Goal: Task Accomplishment & Management: Use online tool/utility

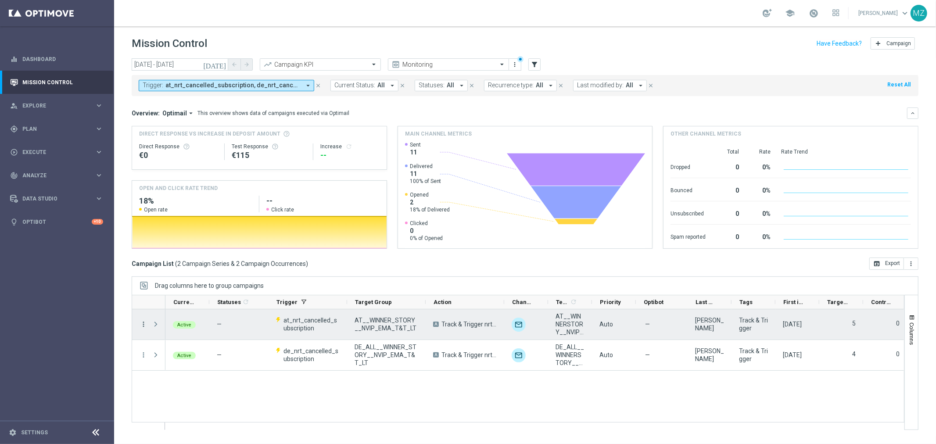
click at [143, 323] on icon "more_vert" at bounding box center [144, 324] width 8 height 8
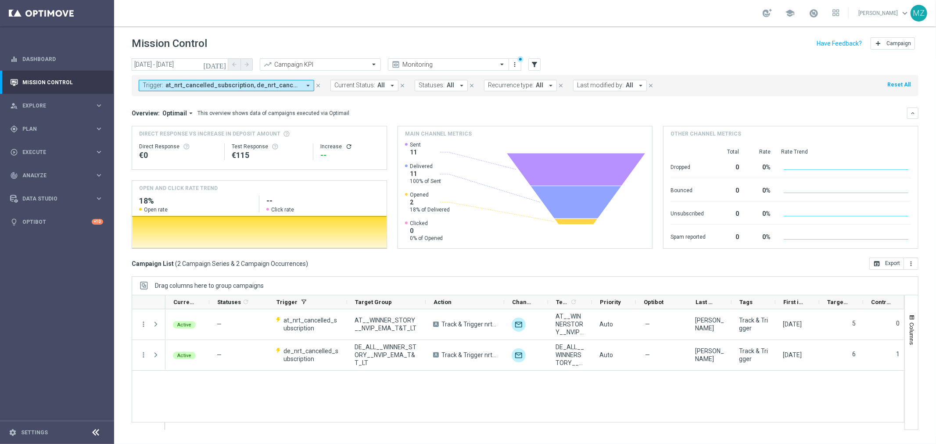
click at [304, 82] on icon "arrow_drop_down" at bounding box center [308, 86] width 8 height 8
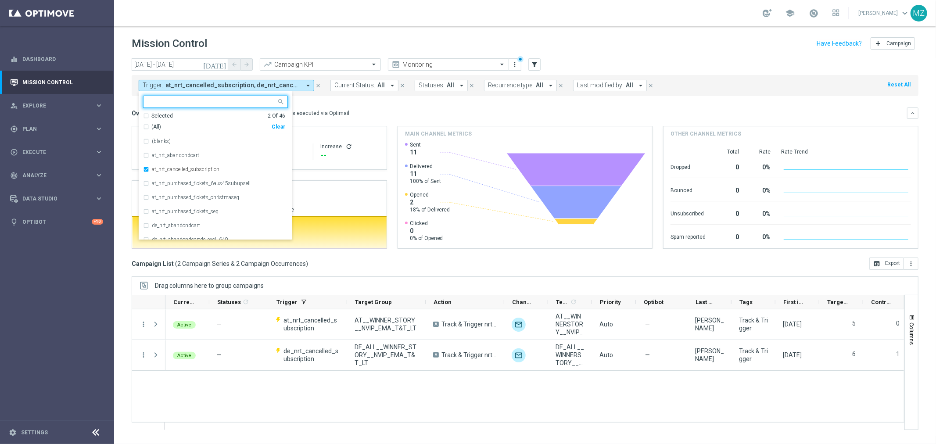
click at [0, 0] on div "Clear" at bounding box center [0, 0] width 0 height 0
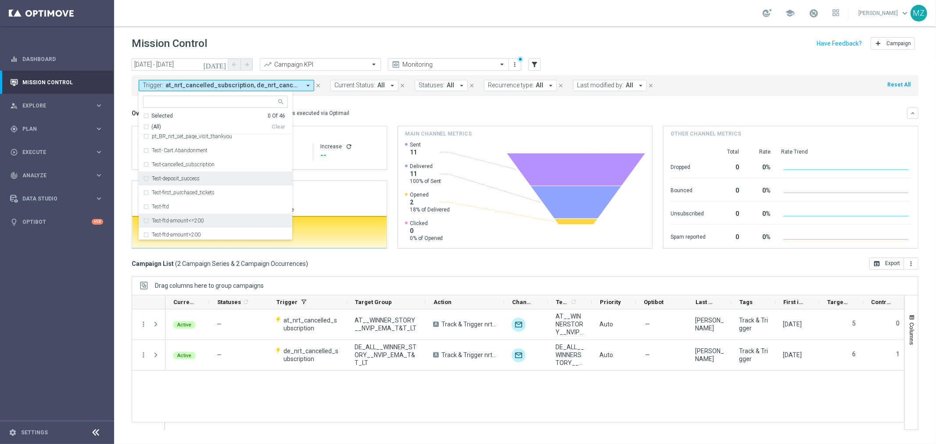
scroll to position [439, 0]
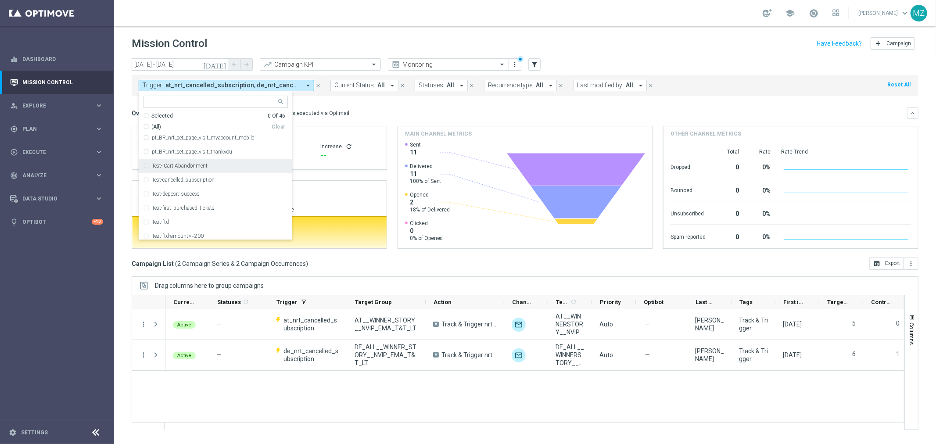
click at [173, 165] on label "Test- Cart Abandonment" at bounding box center [180, 165] width 56 height 5
click at [504, 37] on div "Mission Control add Campaign" at bounding box center [525, 43] width 787 height 17
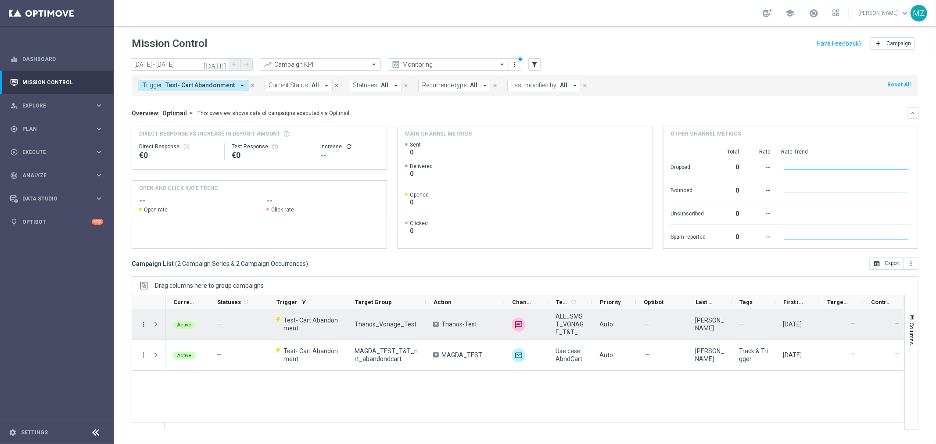
click at [144, 326] on icon "more_vert" at bounding box center [144, 324] width 8 height 8
click at [178, 380] on div "Edit" at bounding box center [202, 383] width 82 height 6
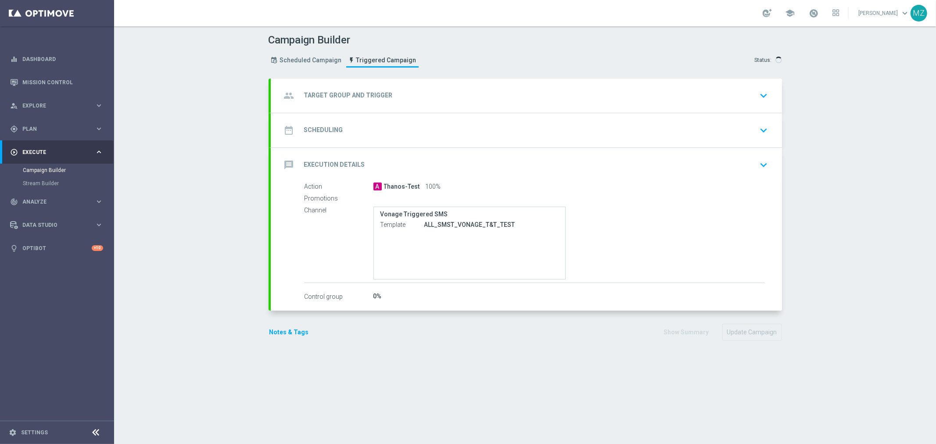
type input "Thanos_Vonage_Test"
radio input "false"
radio input "true"
type input "Test- Cart Abandonment"
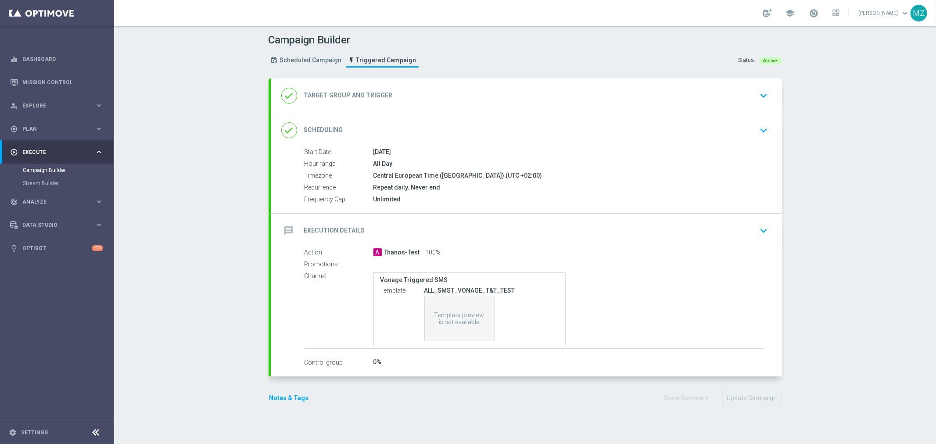
type input "Deposit Amount"
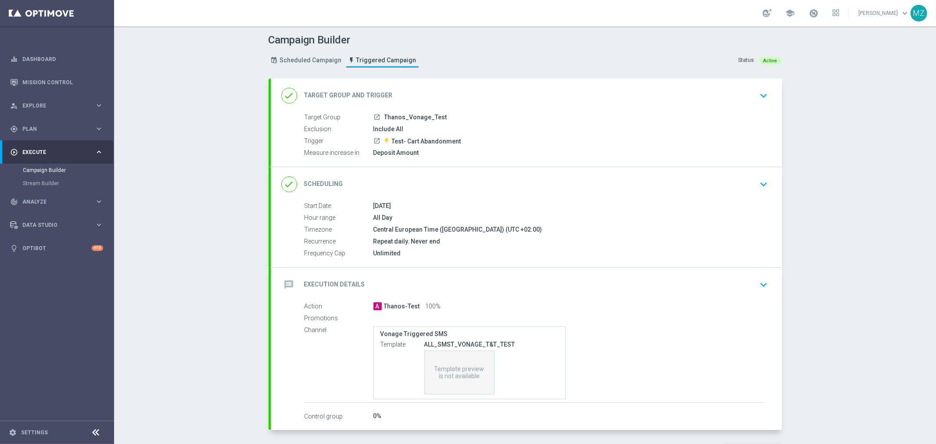
click at [637, 288] on div "message Execution Details keyboard_arrow_down" at bounding box center [526, 284] width 490 height 17
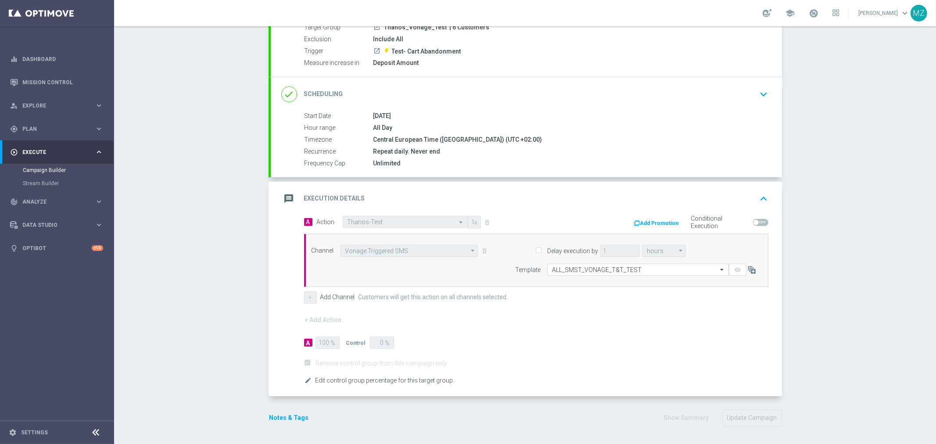
scroll to position [41, 0]
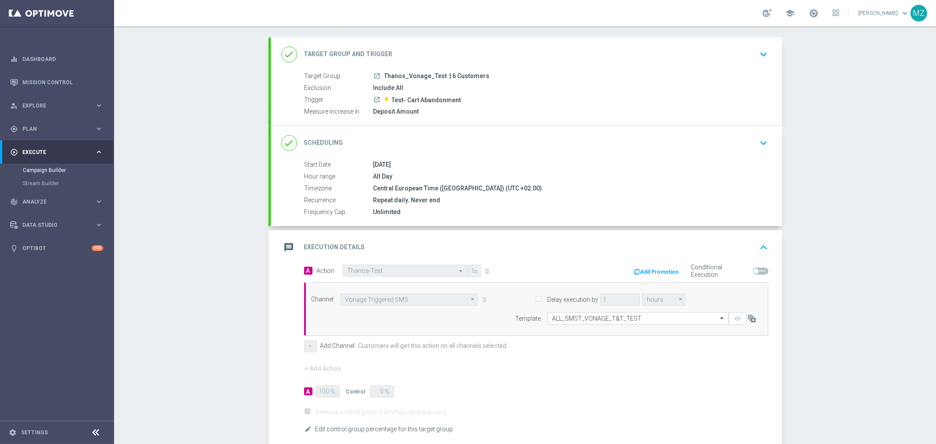
click at [681, 98] on div "launch Test- Cart Abandonment" at bounding box center [568, 99] width 391 height 9
click at [911, 222] on div "Campaign Builder Scheduled Campaign Triggered Campaign Status: Active done Targ…" at bounding box center [525, 235] width 822 height 418
click at [825, 136] on div "Campaign Builder Scheduled Campaign Triggered Campaign Status: Active done Targ…" at bounding box center [525, 235] width 822 height 418
click at [859, 178] on div "Campaign Builder Scheduled Campaign Triggered Campaign Status: Active done Targ…" at bounding box center [525, 235] width 822 height 418
click at [129, 106] on div "Campaign Builder Scheduled Campaign Triggered Campaign Status: Active done Targ…" at bounding box center [525, 235] width 822 height 418
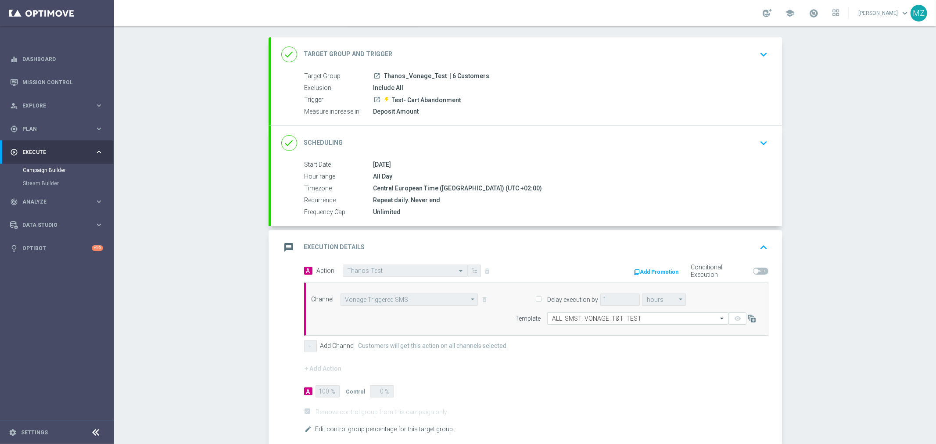
drag, startPoint x: 146, startPoint y: 110, endPoint x: 158, endPoint y: 132, distance: 25.7
click at [148, 118] on div "Campaign Builder Scheduled Campaign Triggered Campaign Status: Active done Targ…" at bounding box center [525, 235] width 822 height 418
click at [161, 139] on div "Campaign Builder Scheduled Campaign Triggered Campaign Status: Active done Targ…" at bounding box center [525, 235] width 822 height 418
click at [169, 153] on div "Campaign Builder Scheduled Campaign Triggered Campaign Status: Active done Targ…" at bounding box center [525, 235] width 822 height 418
click at [830, 319] on div "Campaign Builder Scheduled Campaign Triggered Campaign Status: Active done Targ…" at bounding box center [525, 235] width 822 height 418
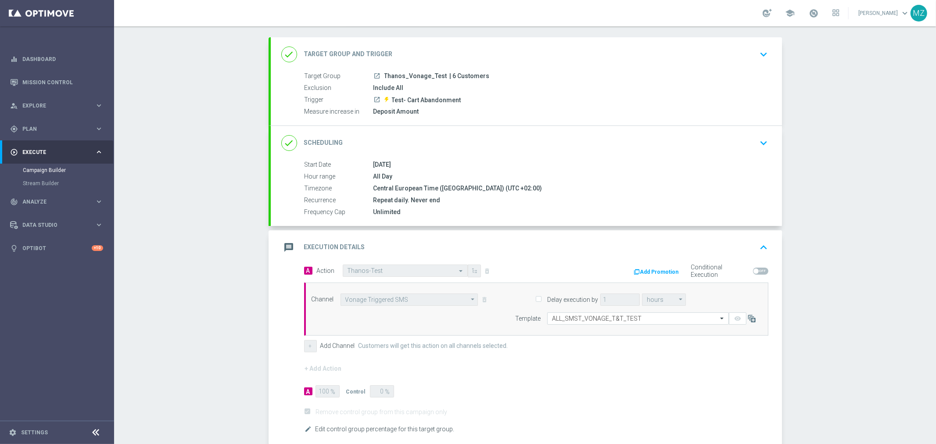
drag, startPoint x: 783, startPoint y: 194, endPoint x: 661, endPoint y: 230, distance: 127.3
click at [782, 194] on section "done Target Group and Trigger keyboard_arrow_down Target Group launch Thanos_Vo…" at bounding box center [525, 260] width 527 height 447
click at [826, 209] on div "Campaign Builder Scheduled Campaign Triggered Campaign Status: Active done Targ…" at bounding box center [525, 235] width 822 height 418
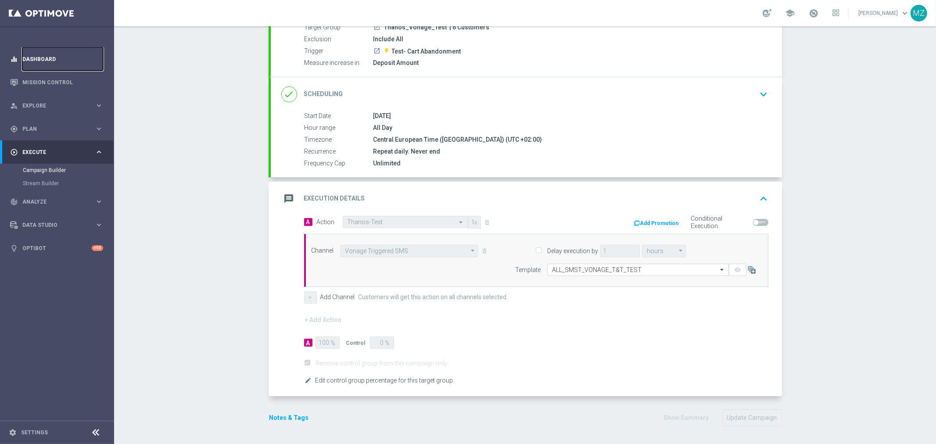
click at [39, 62] on link "Dashboard" at bounding box center [62, 58] width 81 height 23
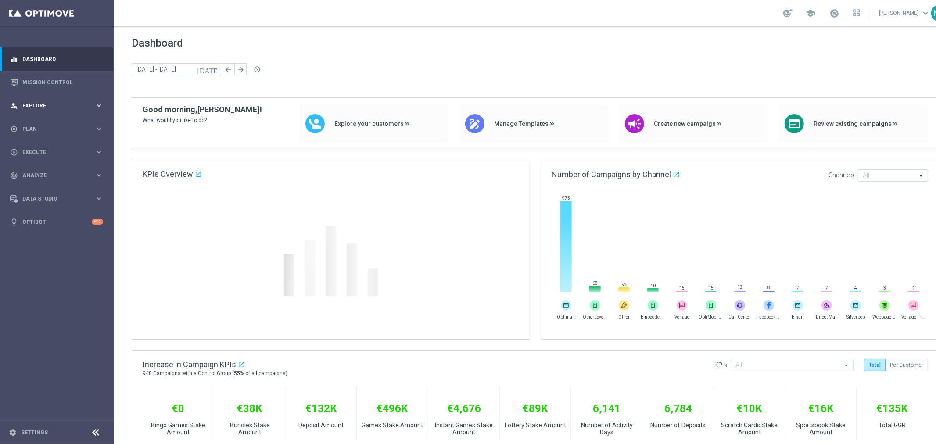
click at [41, 104] on span "Explore" at bounding box center [58, 105] width 72 height 5
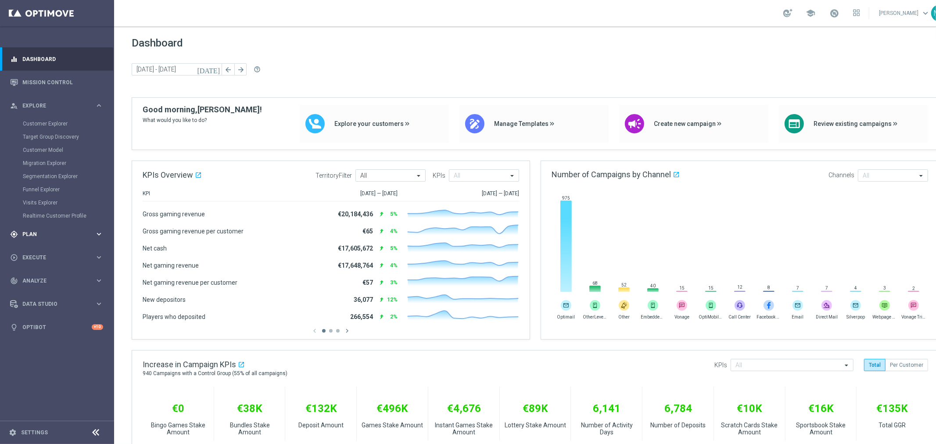
click at [47, 229] on div "gps_fixed Plan keyboard_arrow_right" at bounding box center [56, 233] width 113 height 23
click at [40, 145] on link "Target Groups" at bounding box center [57, 147] width 68 height 7
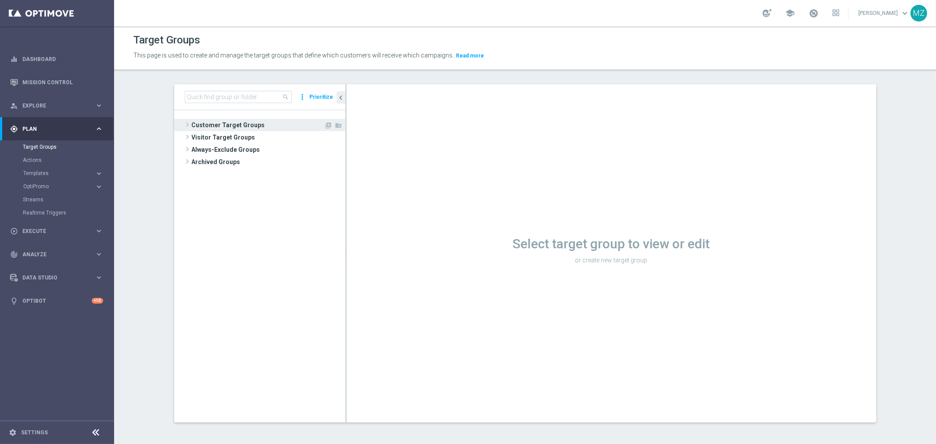
click at [184, 126] on span at bounding box center [187, 124] width 9 height 11
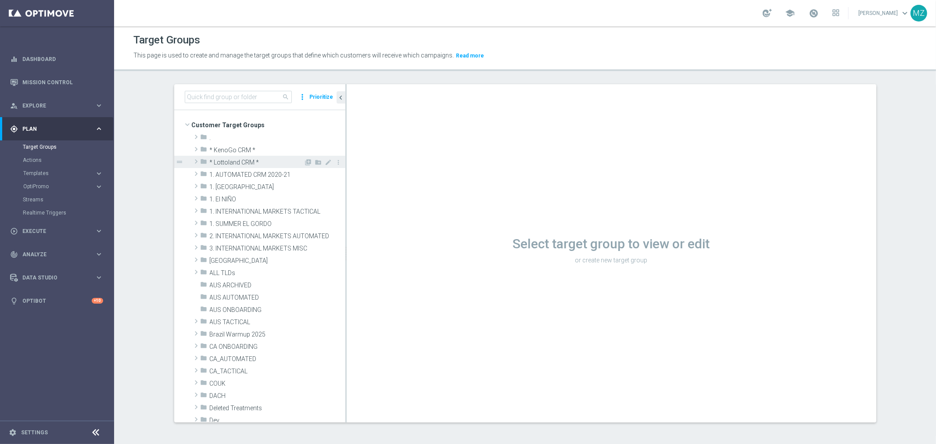
click at [192, 160] on span at bounding box center [196, 161] width 9 height 11
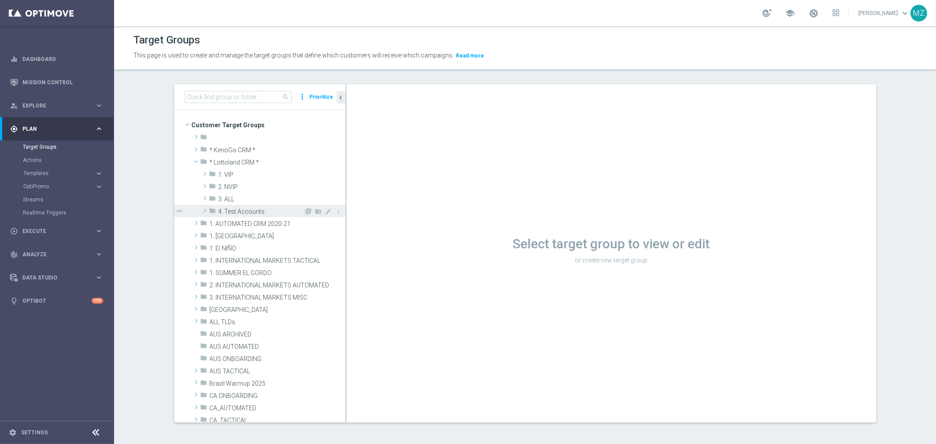
click at [201, 209] on span at bounding box center [205, 210] width 9 height 11
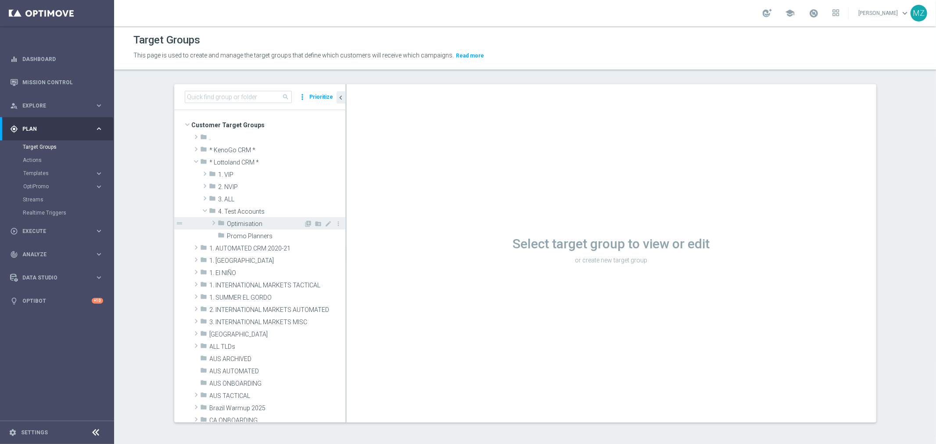
click at [209, 224] on span at bounding box center [213, 223] width 9 height 11
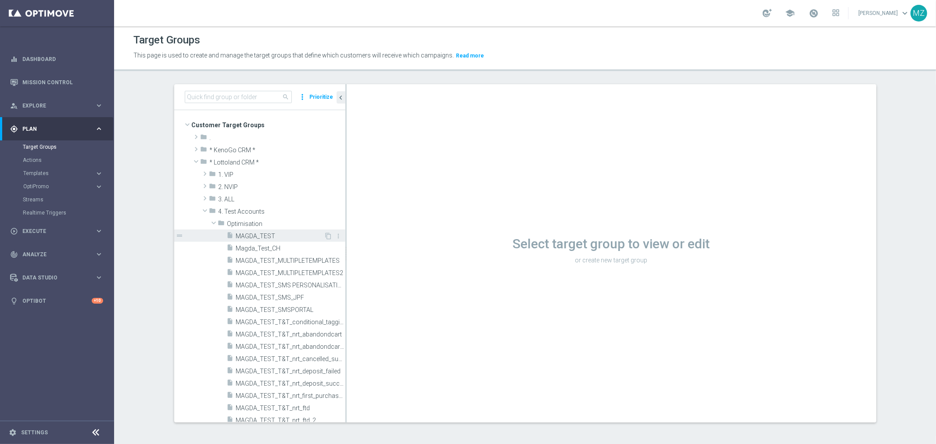
click at [252, 236] on span "MAGDA_TEST" at bounding box center [280, 236] width 88 height 7
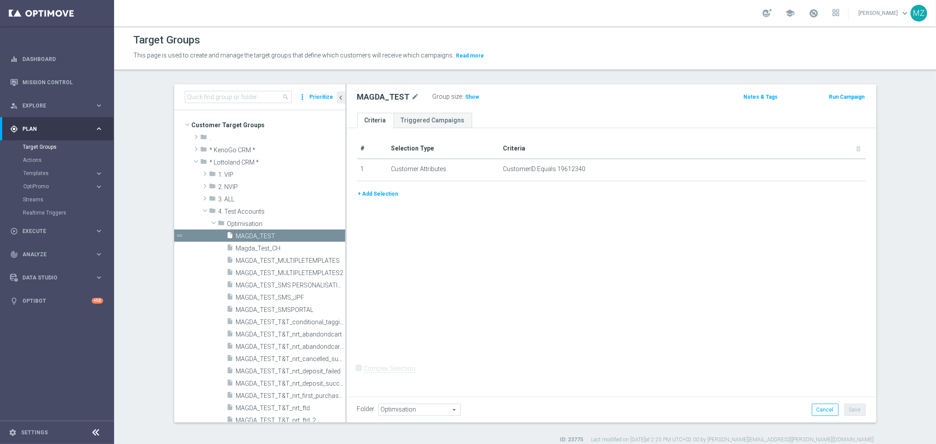
click at [843, 95] on button "Run Campaign" at bounding box center [846, 97] width 37 height 10
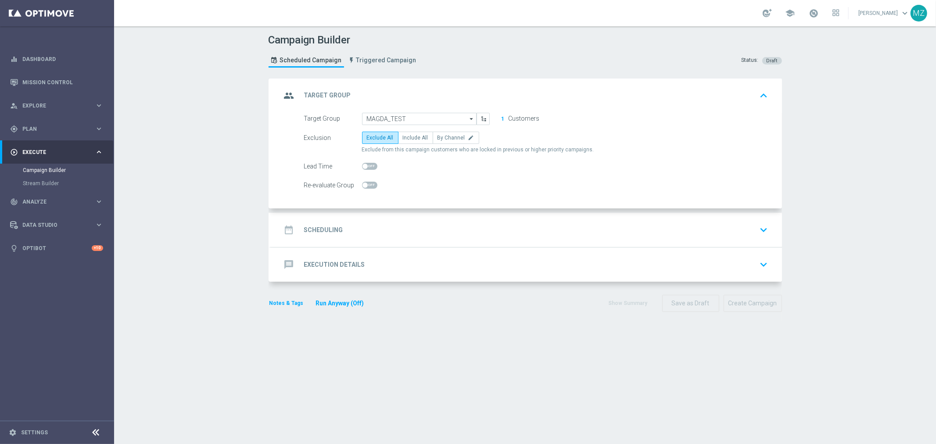
click at [405, 265] on div "message Execution Details keyboard_arrow_down" at bounding box center [526, 264] width 490 height 17
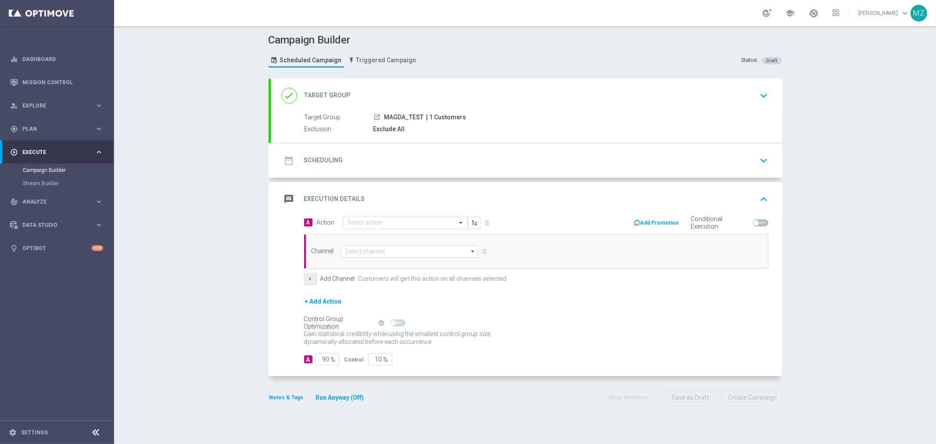
click at [305, 273] on button "+" at bounding box center [310, 279] width 13 height 12
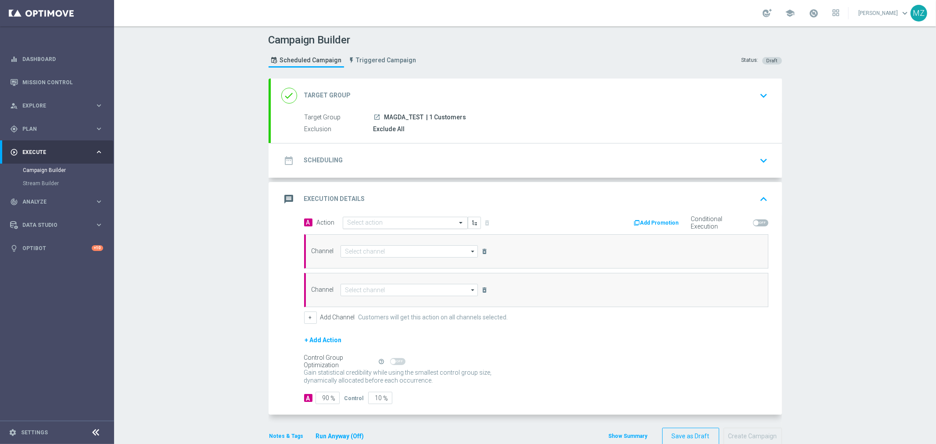
click at [391, 225] on input "text" at bounding box center [397, 222] width 98 height 7
type input "magda"
click at [391, 235] on div "MAGDA_TEST edit" at bounding box center [405, 238] width 115 height 14
click at [390, 253] on input at bounding box center [410, 251] width 138 height 12
click at [402, 292] on div "Optimail" at bounding box center [406, 290] width 131 height 12
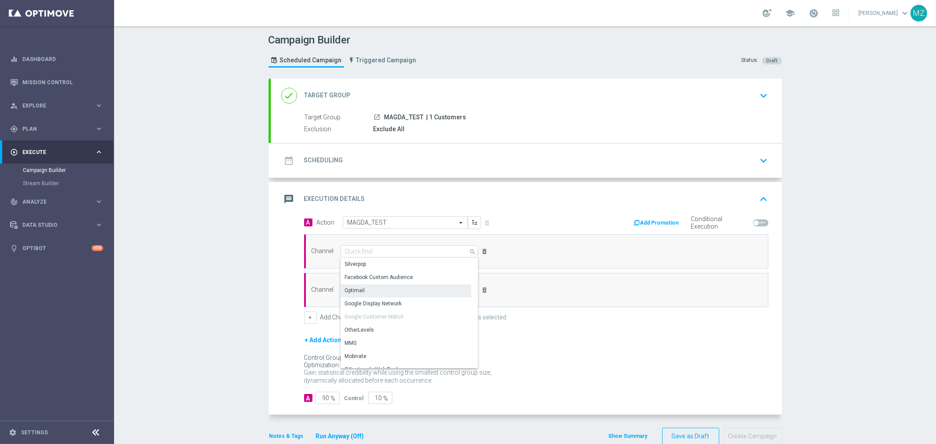
type input "Optimail"
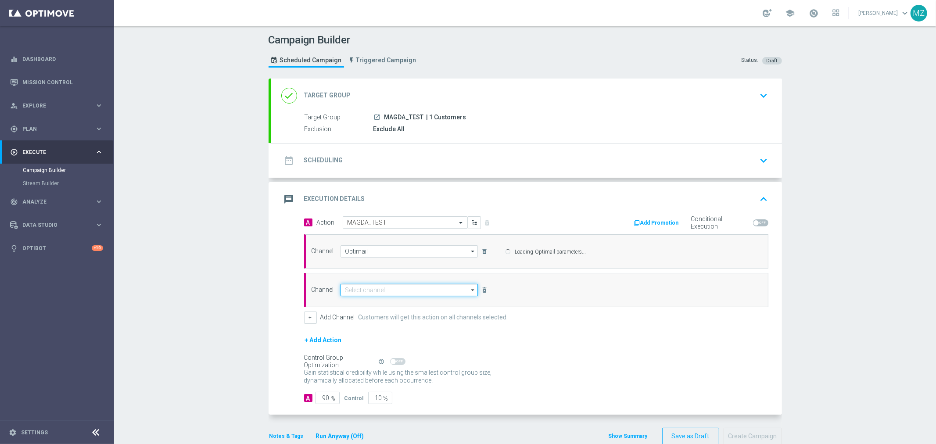
click at [356, 291] on input at bounding box center [410, 290] width 138 height 12
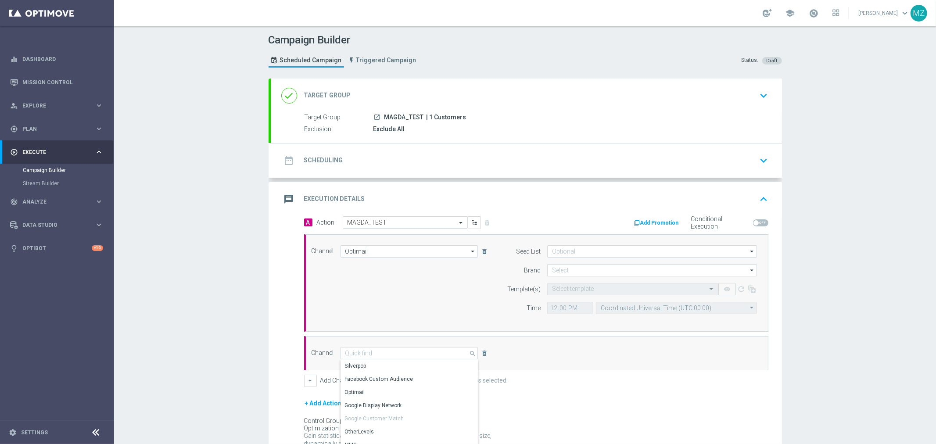
click at [505, 161] on div "date_range Scheduling keyboard_arrow_down" at bounding box center [526, 160] width 490 height 17
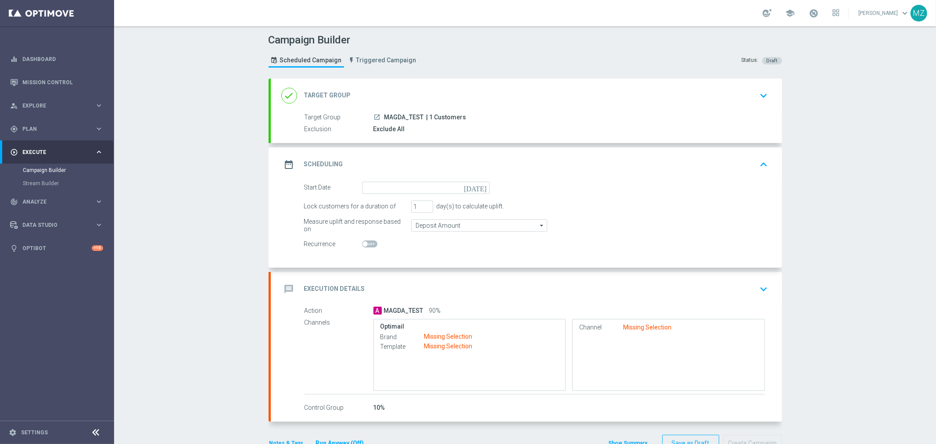
click at [479, 183] on icon "[DATE]" at bounding box center [477, 187] width 26 height 10
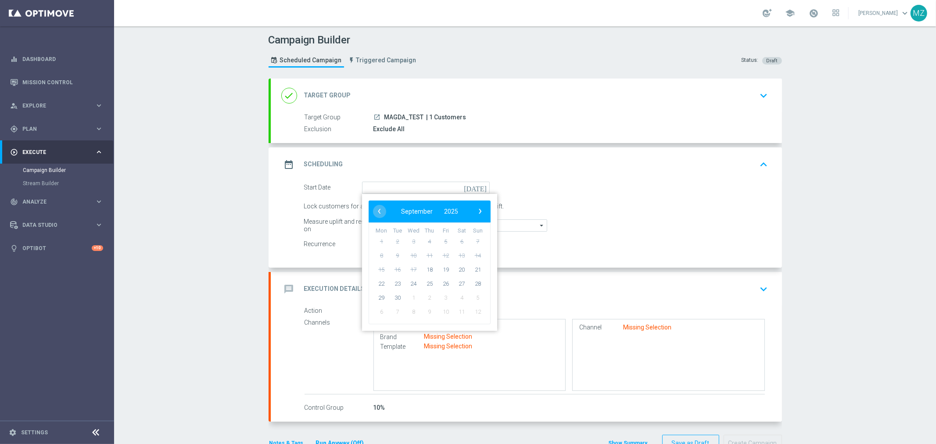
click at [362, 52] on div "Scheduled Campaign Triggered Campaign" at bounding box center [345, 60] width 152 height 23
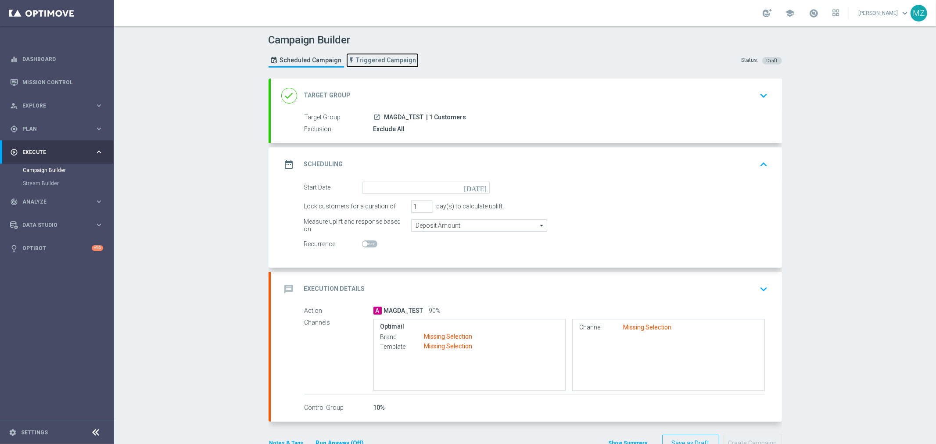
click at [365, 57] on span "Triggered Campaign" at bounding box center [386, 60] width 60 height 7
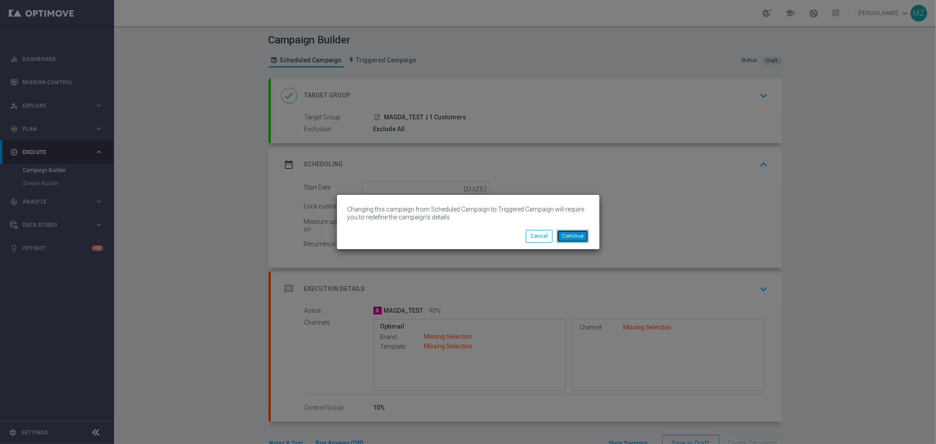
click at [575, 237] on button "Continue" at bounding box center [573, 236] width 32 height 12
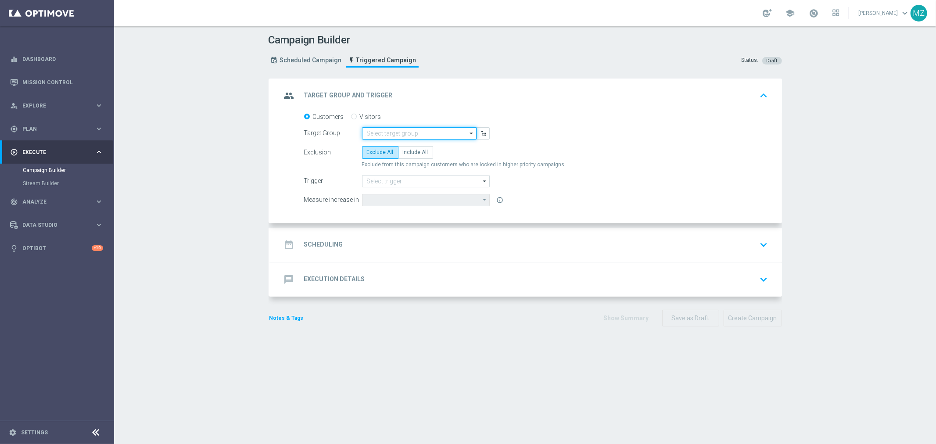
click at [462, 132] on input at bounding box center [419, 133] width 115 height 12
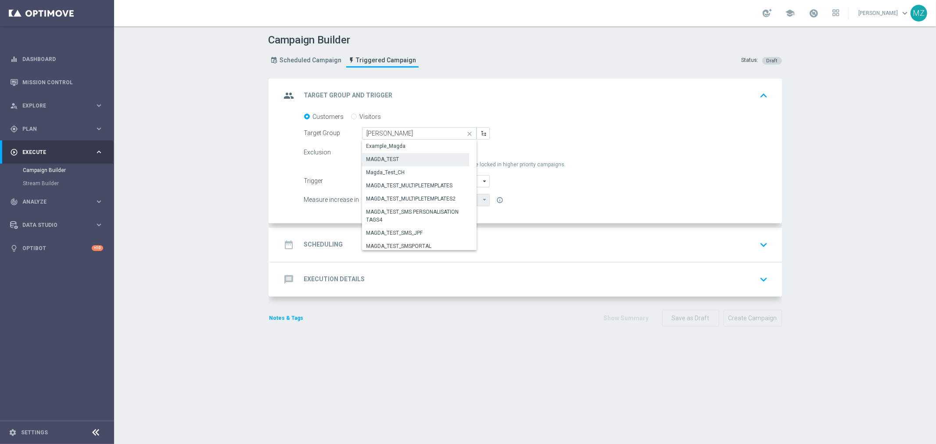
click at [437, 157] on div "MAGDA_TEST" at bounding box center [416, 159] width 108 height 12
type input "MAGDA_TEST"
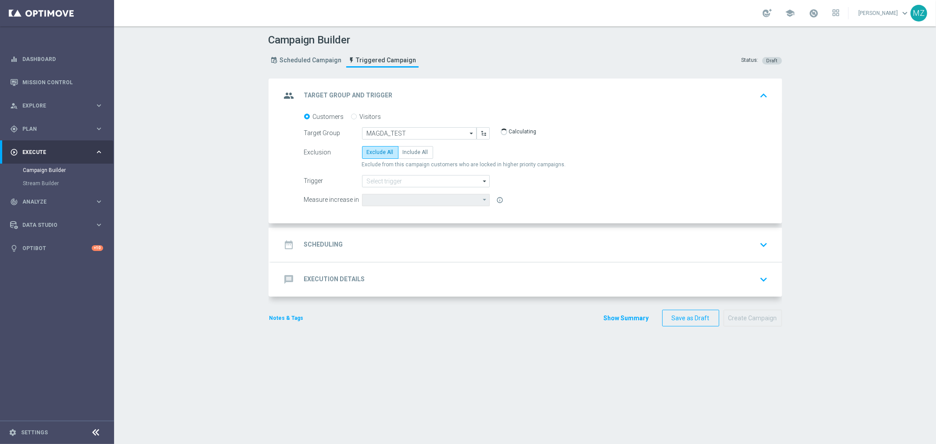
type input "Deposit Amount"
click at [415, 152] on span "Include All" at bounding box center [415, 152] width 25 height 6
click at [409, 152] on input "Include All" at bounding box center [406, 154] width 6 height 6
radio input "true"
click at [420, 182] on input at bounding box center [426, 181] width 128 height 12
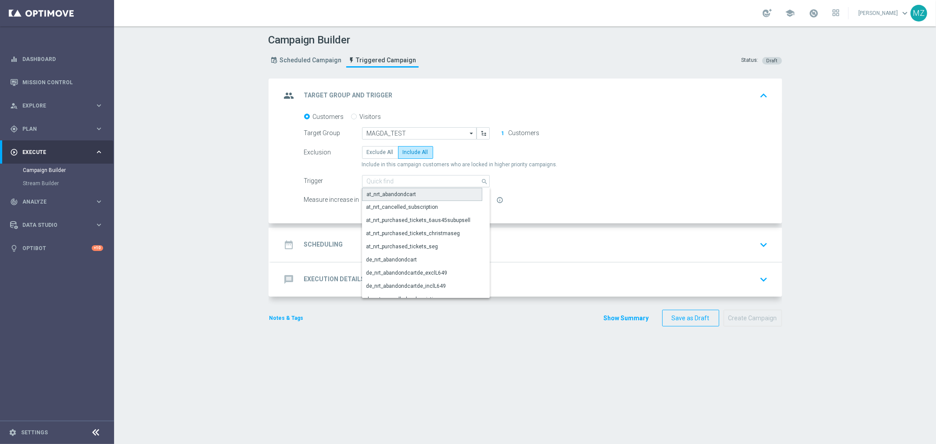
click at [417, 190] on div "at_nrt_abandondcart" at bounding box center [422, 194] width 121 height 13
type input "at_nrt_abandondcart"
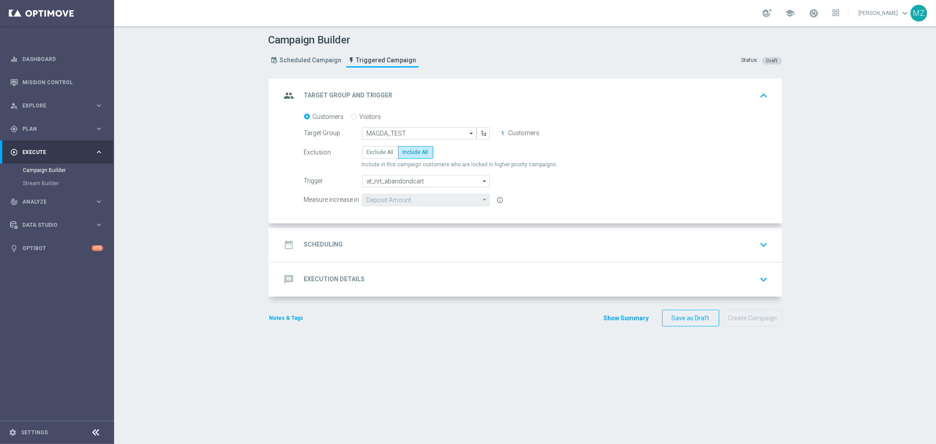
click at [435, 232] on div "date_range Scheduling keyboard_arrow_down" at bounding box center [526, 245] width 511 height 34
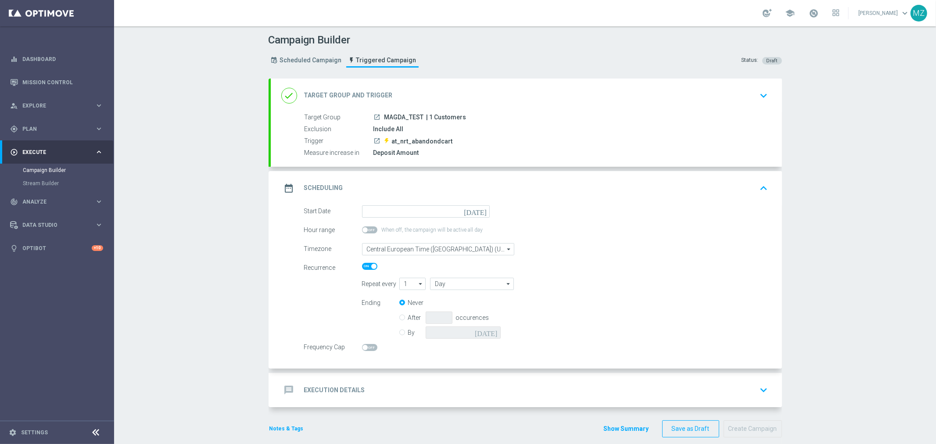
click at [481, 208] on icon "[DATE]" at bounding box center [477, 210] width 26 height 10
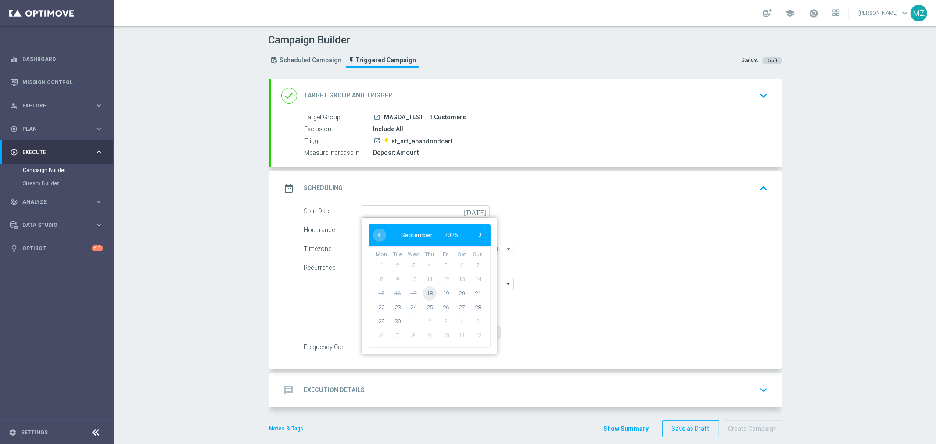
click at [422, 291] on span "18" at bounding box center [429, 293] width 14 height 14
type input "18 Sep 2025"
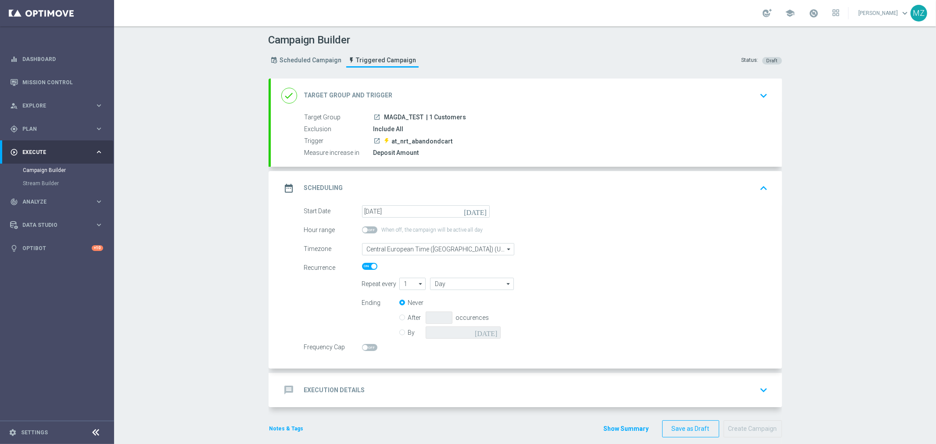
scroll to position [10, 0]
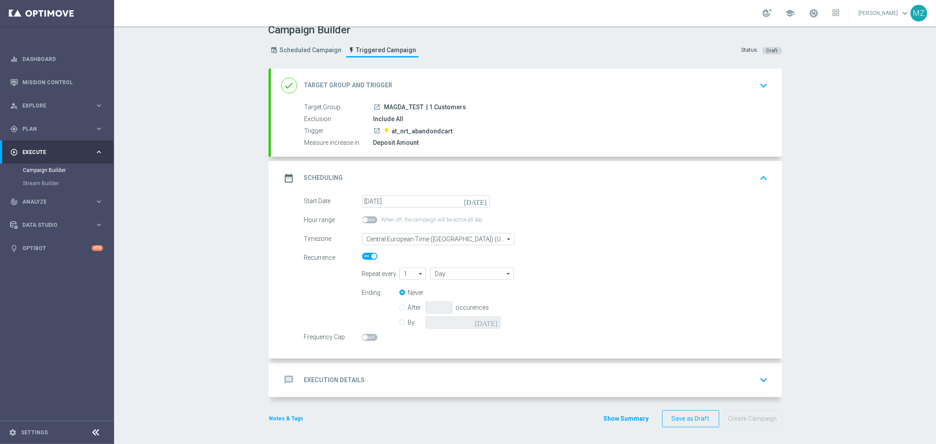
click at [649, 379] on div "message Execution Details keyboard_arrow_down" at bounding box center [526, 380] width 490 height 17
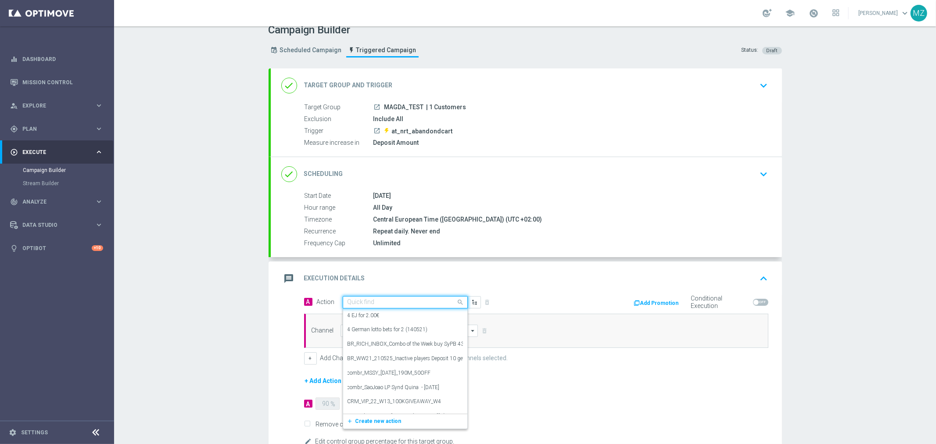
click at [348, 299] on input "text" at bounding box center [397, 302] width 98 height 7
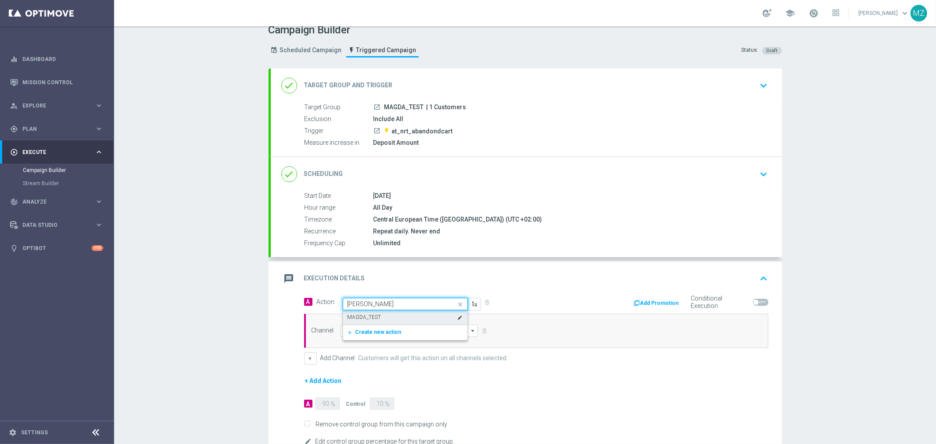
click at [367, 312] on div "MAGDA_TEST edit" at bounding box center [405, 317] width 115 height 14
type input "magda"
click at [367, 331] on input at bounding box center [410, 331] width 138 height 12
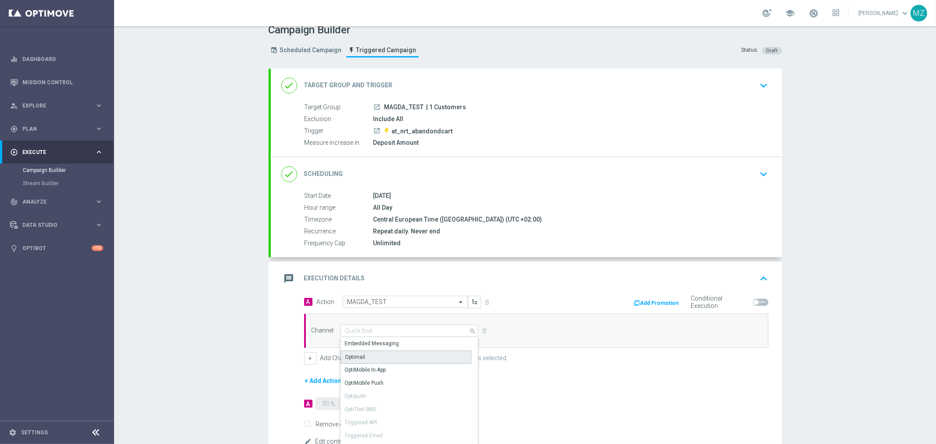
click at [373, 355] on div "Optimail" at bounding box center [406, 357] width 131 height 13
type input "Optimail"
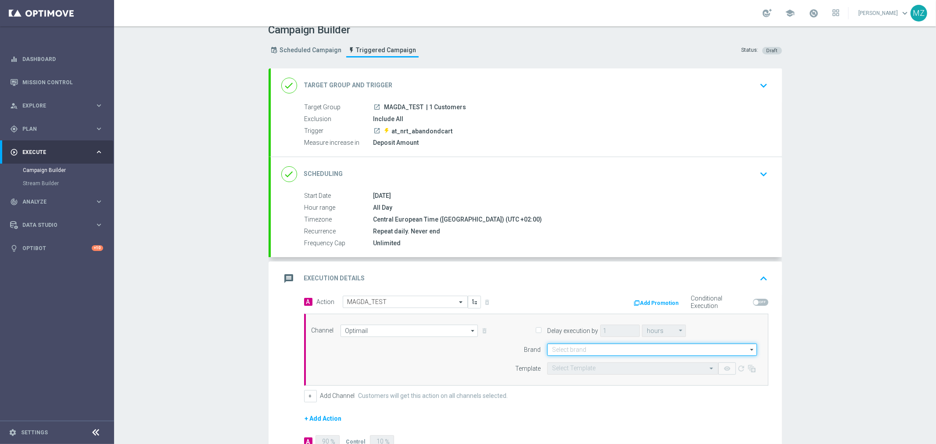
click at [625, 352] on input at bounding box center [652, 350] width 210 height 12
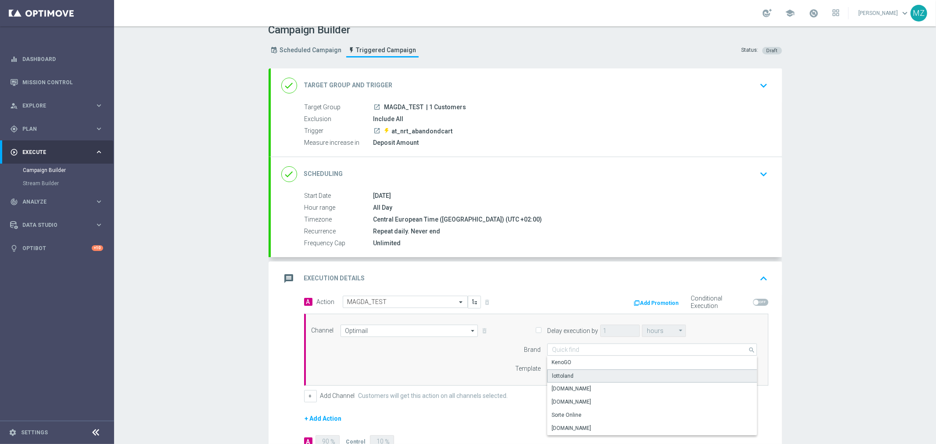
click at [584, 375] on div "lottoland" at bounding box center [652, 376] width 210 height 13
type input "lottoland"
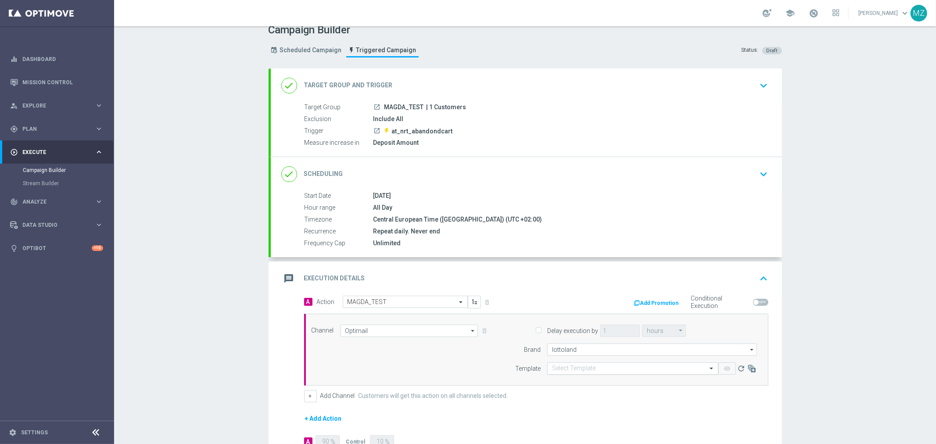
click at [580, 366] on input "text" at bounding box center [624, 368] width 144 height 7
type input "m"
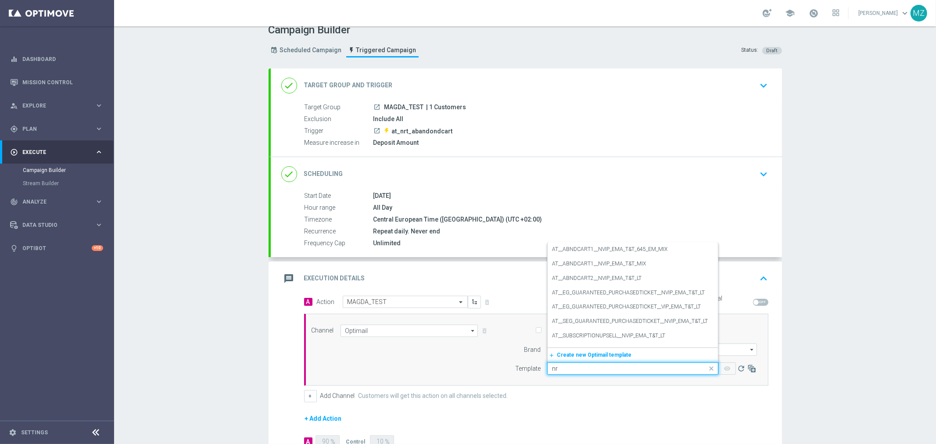
type input "nrt"
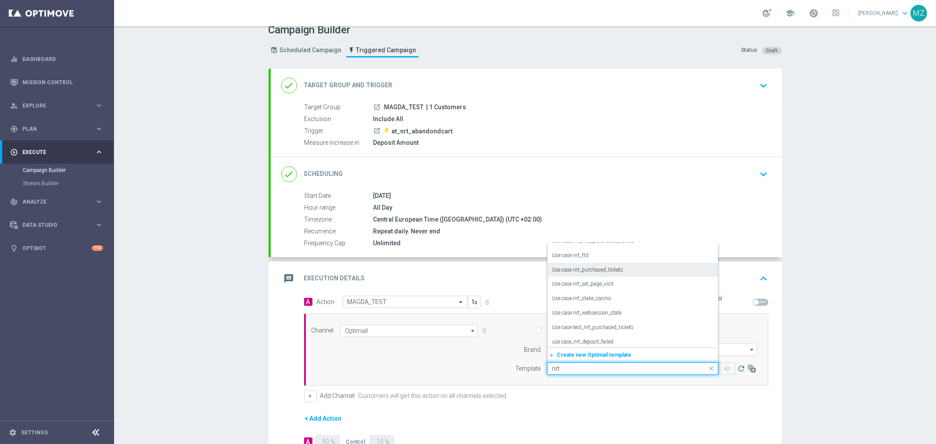
scroll to position [25, 0]
click at [671, 291] on div "Use case nrt_stake_casino" at bounding box center [632, 297] width 161 height 14
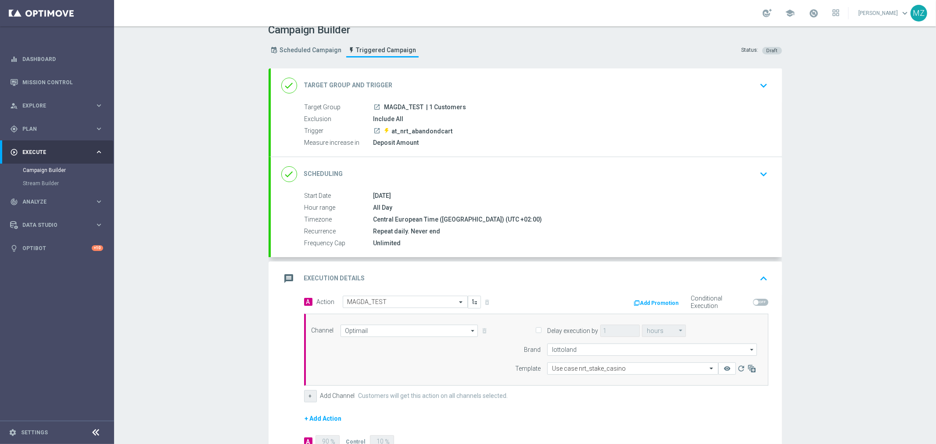
click at [307, 391] on button "+" at bounding box center [310, 396] width 13 height 12
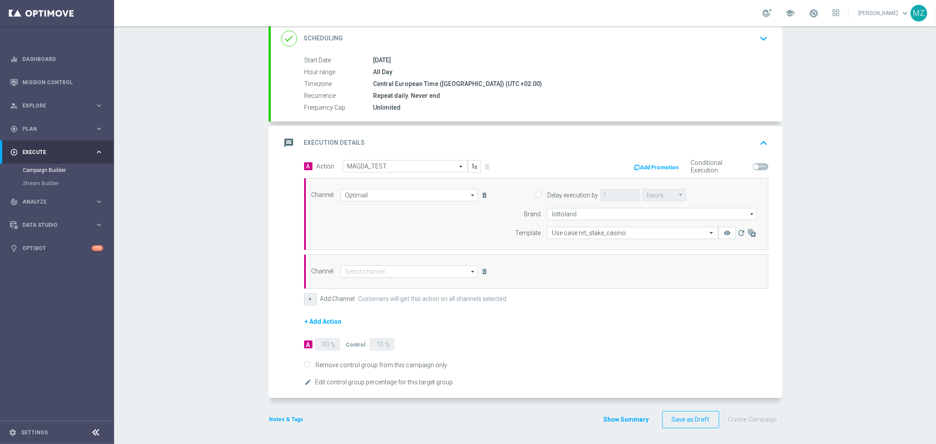
scroll to position [147, 0]
click at [439, 272] on input at bounding box center [410, 270] width 138 height 12
click at [376, 350] on div "Vonage Triggered SMS" at bounding box center [372, 354] width 55 height 8
type input "Vonage Triggered SMS"
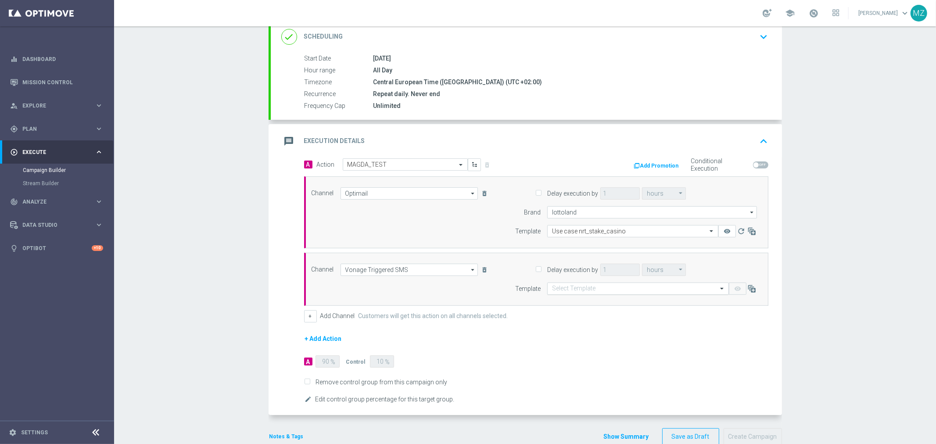
click at [596, 289] on input "text" at bounding box center [629, 288] width 154 height 7
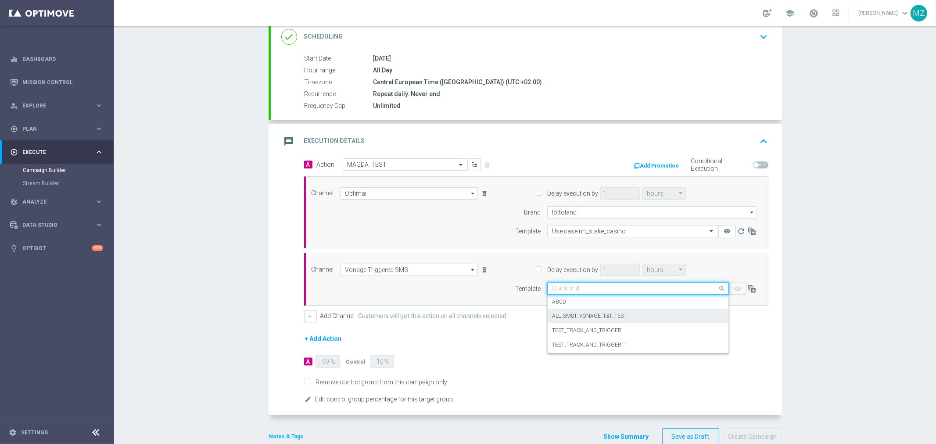
click at [591, 310] on div "ALL_SMST_VONAGE_T&T_TEST" at bounding box center [638, 316] width 172 height 14
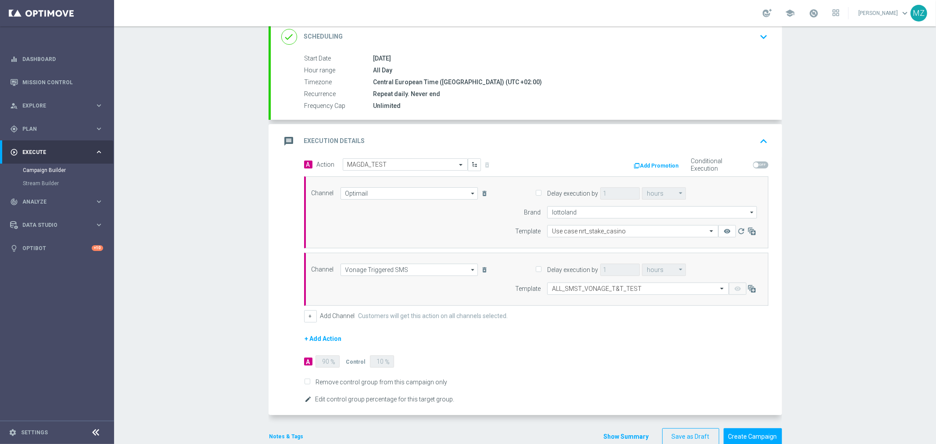
click at [305, 397] on icon "edit" at bounding box center [308, 399] width 7 height 7
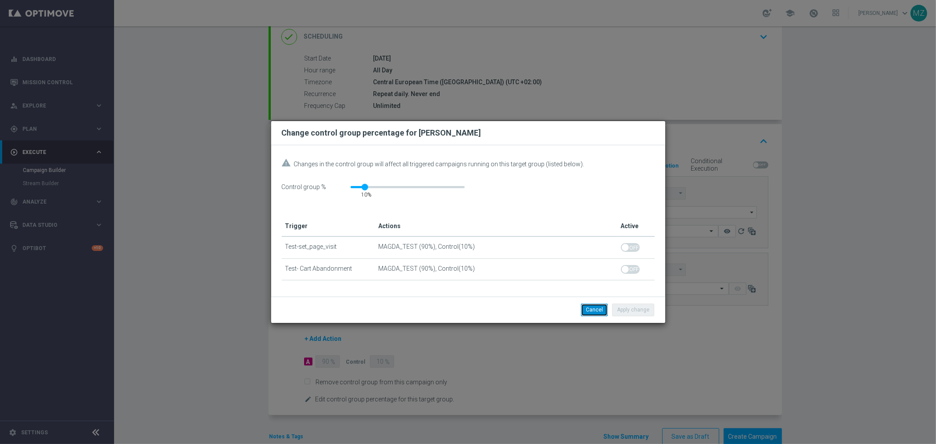
click at [598, 310] on button "Cancel" at bounding box center [594, 310] width 27 height 12
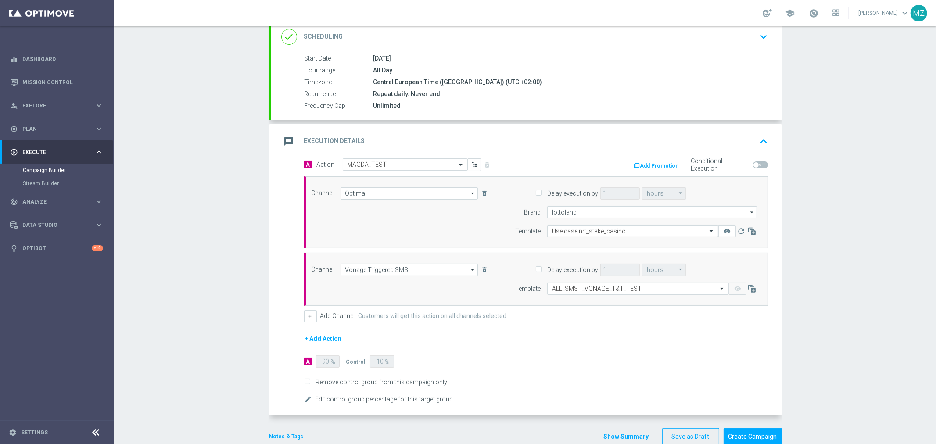
click at [538, 362] on form "A Action Select action MAGDA_TEST delete_forever Add Promotion Conditional Exec…" at bounding box center [536, 281] width 464 height 247
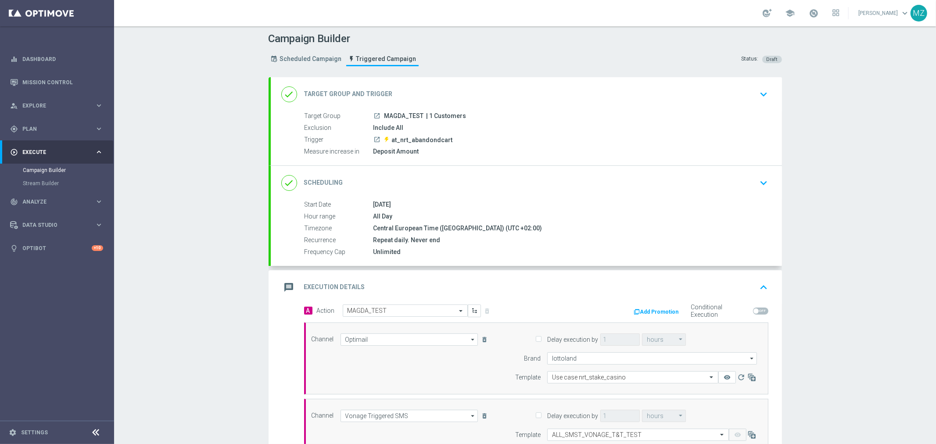
scroll to position [0, 0]
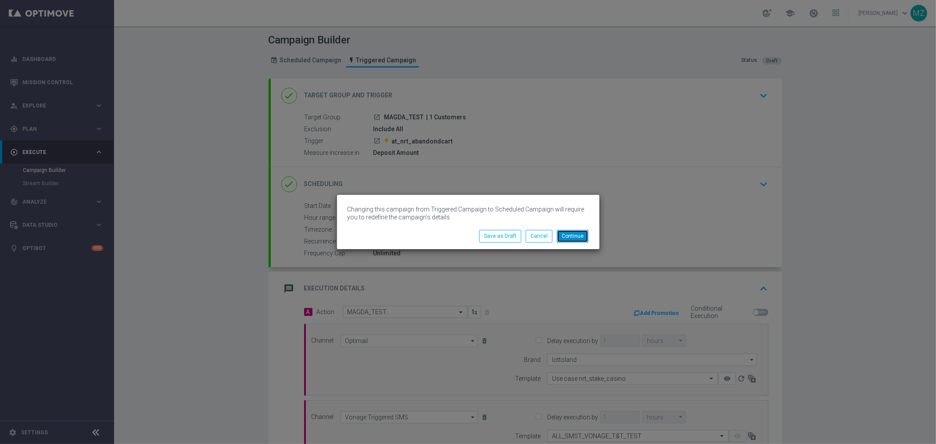
click at [580, 239] on button "Continue" at bounding box center [573, 236] width 32 height 12
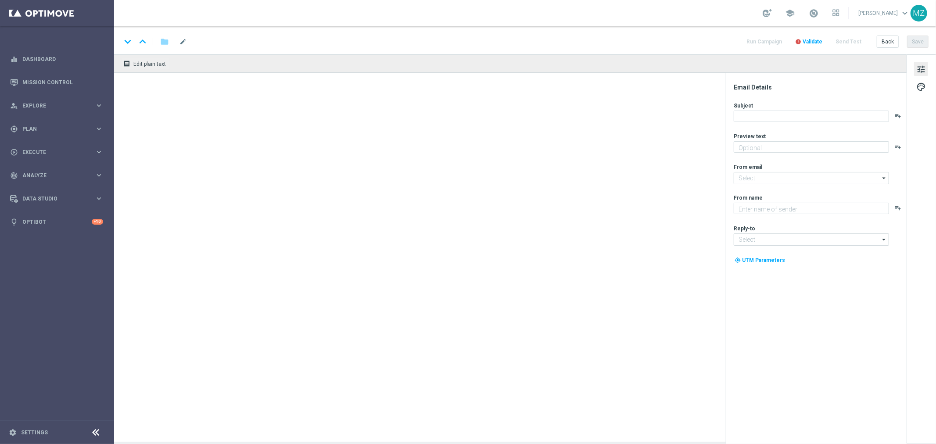
type textarea "Para o maior prêmio da história na Mega da Virada!"
type textarea "Lottoland"
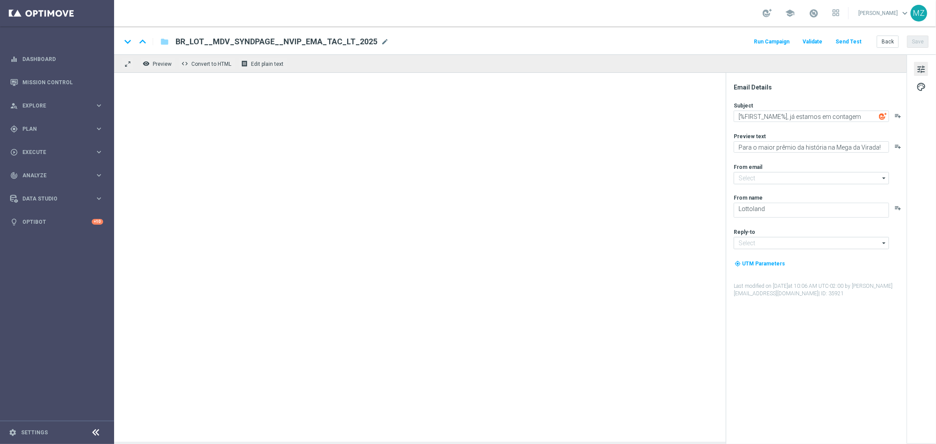
type input "mail@crm.lottoland.com.br"
type input "contato@lottoland.com.br"
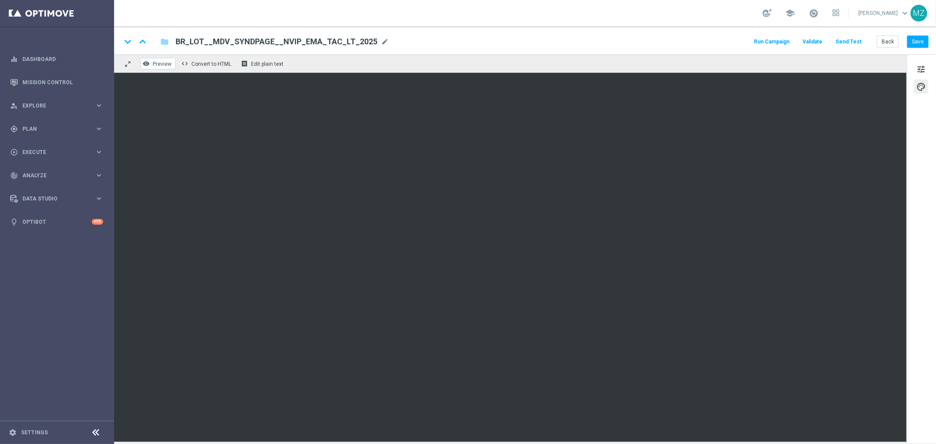
click at [163, 64] on span "Preview" at bounding box center [162, 64] width 19 height 6
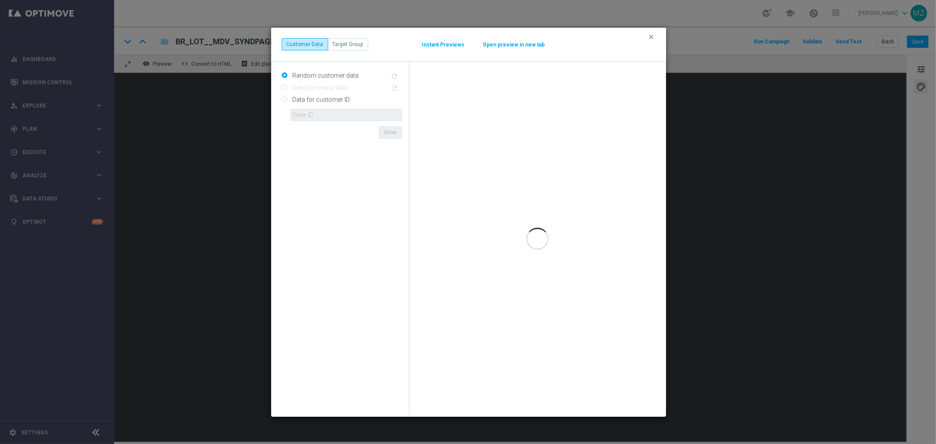
click at [282, 102] on input "Data for customer ID:" at bounding box center [285, 100] width 6 height 6
radio input "true"
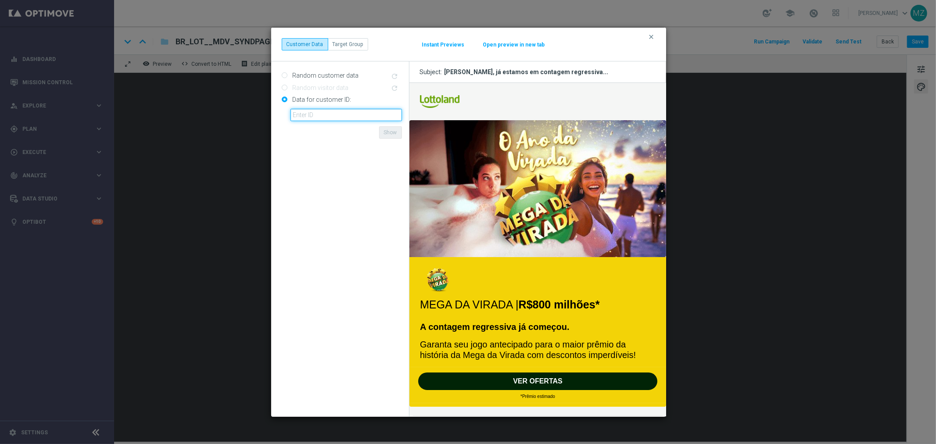
click at [326, 117] on input "text" at bounding box center [346, 115] width 111 height 12
paste input "19850415"
type input "19850415"
click at [382, 129] on button "Show" at bounding box center [390, 132] width 23 height 12
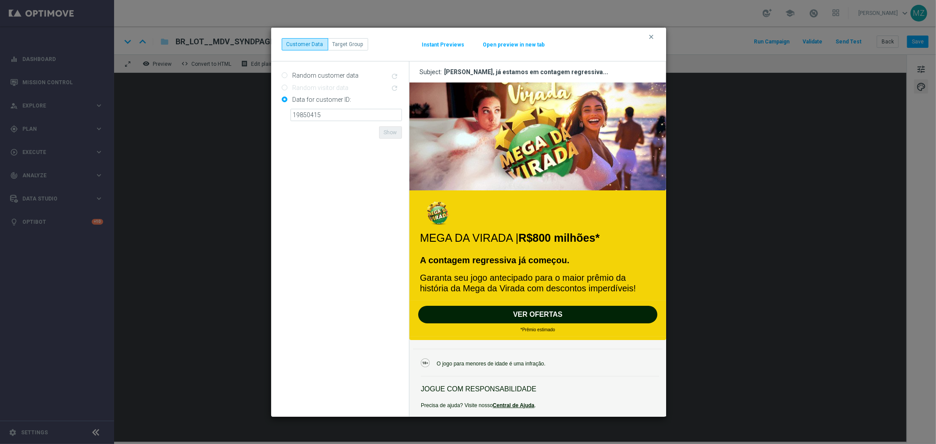
scroll to position [97, 0]
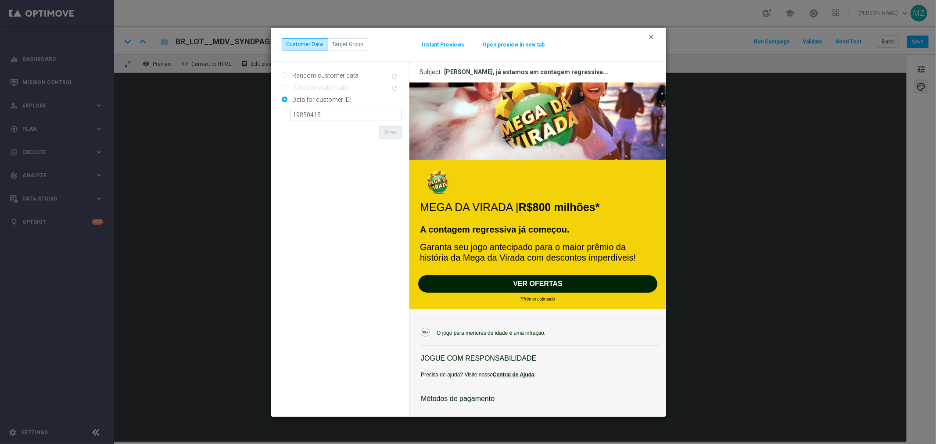
click at [650, 38] on icon "clear" at bounding box center [651, 36] width 7 height 7
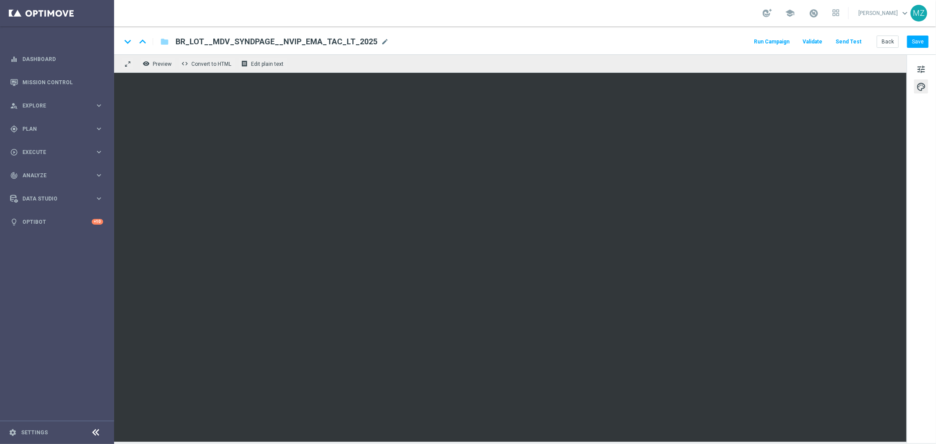
click at [853, 39] on button "Send Test" at bounding box center [848, 42] width 29 height 12
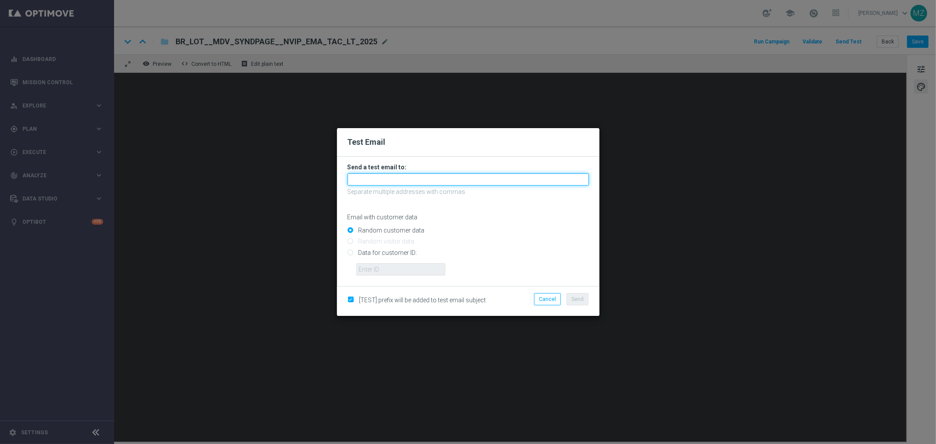
click at [409, 176] on input "text" at bounding box center [468, 179] width 241 height 12
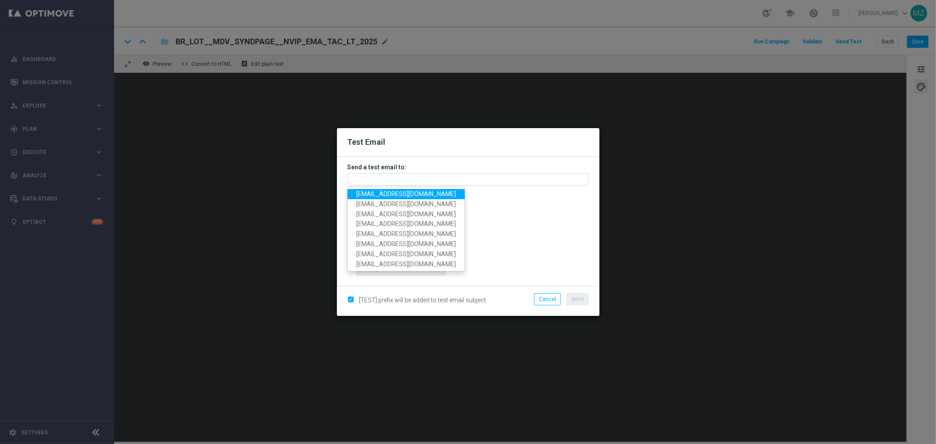
click at [386, 195] on span "ml.ottotest@gmail.com" at bounding box center [406, 193] width 100 height 7
type input "ml.ottotest@gmail.com"
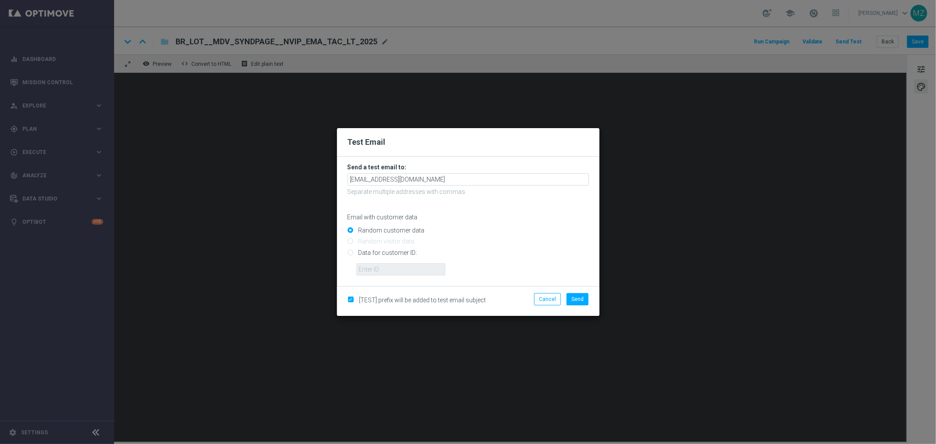
click at [352, 254] on input "Data for customer ID:" at bounding box center [468, 256] width 241 height 12
radio input "true"
click at [392, 270] on input "text" at bounding box center [400, 269] width 89 height 12
paste input "19850415"
type input "19850415"
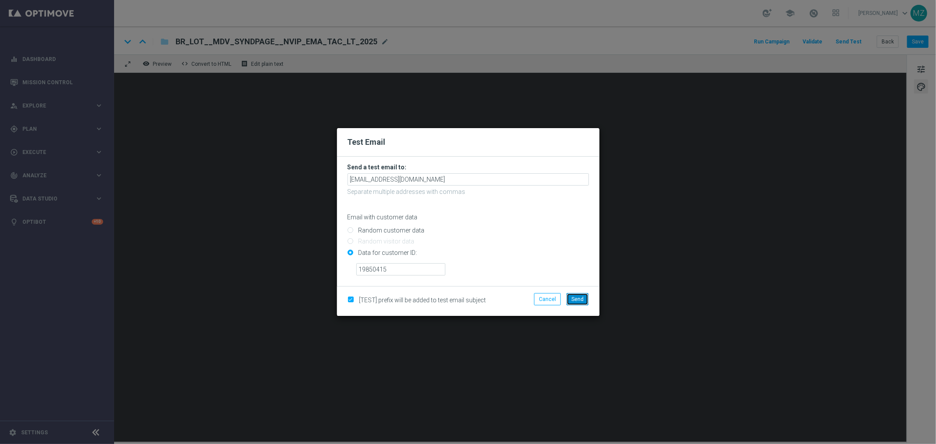
click at [578, 300] on span "Send" at bounding box center [577, 299] width 12 height 6
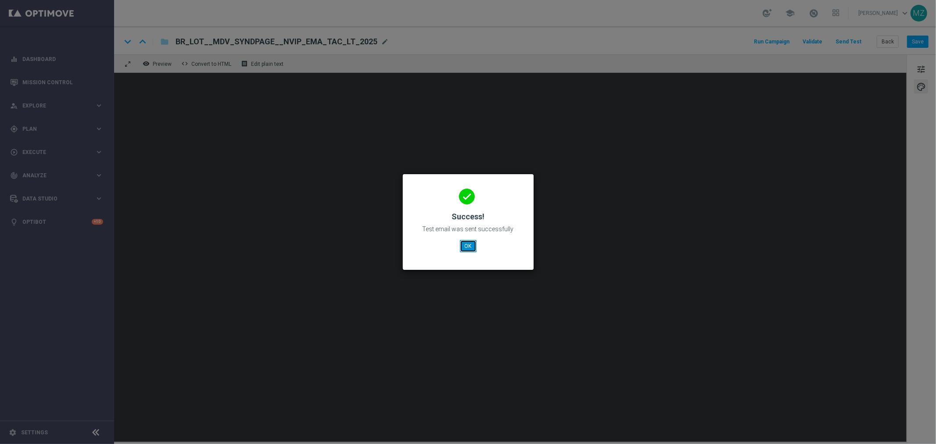
click at [466, 246] on button "OK" at bounding box center [468, 246] width 17 height 12
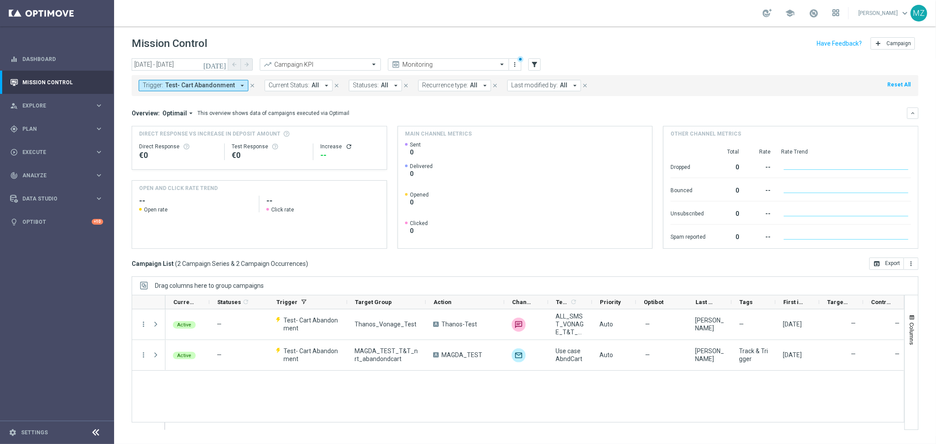
click at [836, 12] on icon at bounding box center [835, 12] width 7 height 7
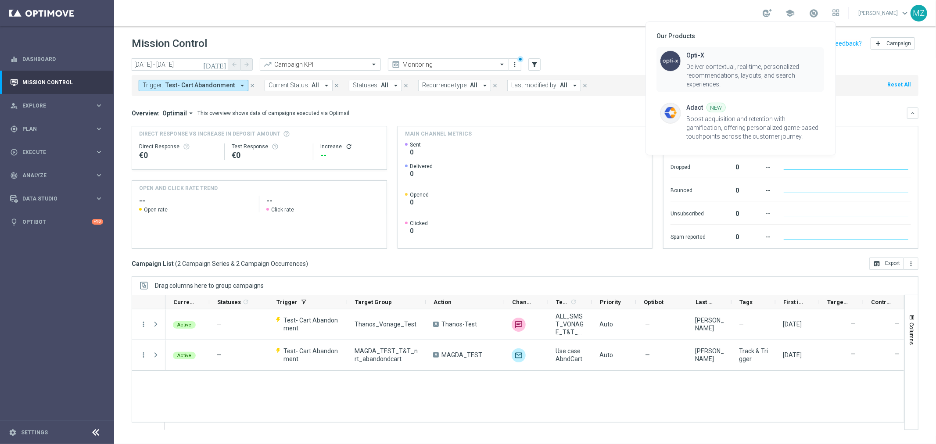
drag, startPoint x: 700, startPoint y: 65, endPoint x: 692, endPoint y: 67, distance: 9.0
click at [692, 67] on div "Deliver contextual, real-time, personalized recommendations, layouts, and searc…" at bounding box center [753, 75] width 134 height 26
